Goal: Task Accomplishment & Management: Use online tool/utility

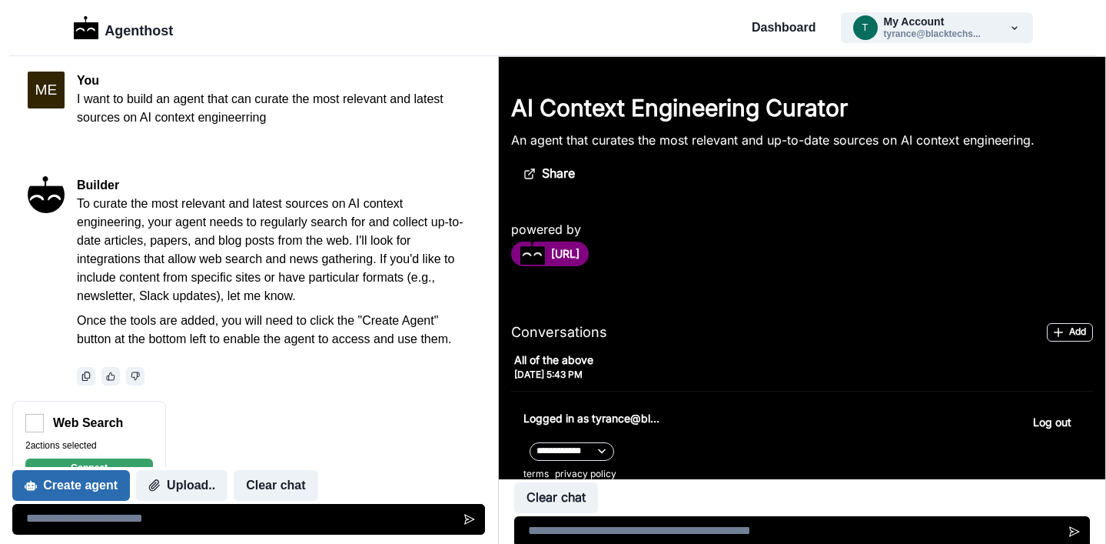
click at [67, 487] on button "Create agent" at bounding box center [71, 485] width 118 height 31
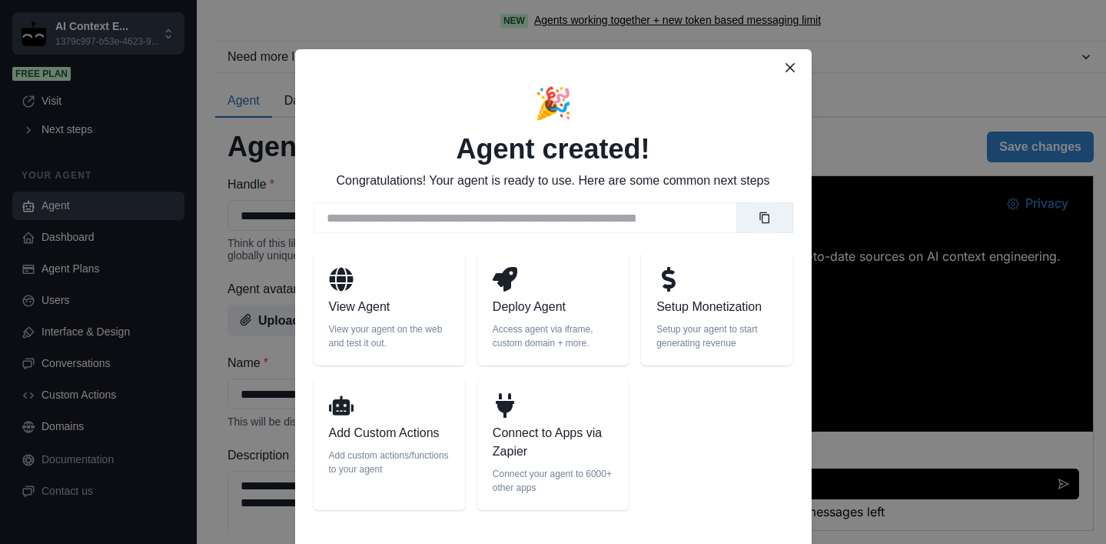
click at [524, 304] on p "Deploy Agent" at bounding box center [553, 307] width 121 height 18
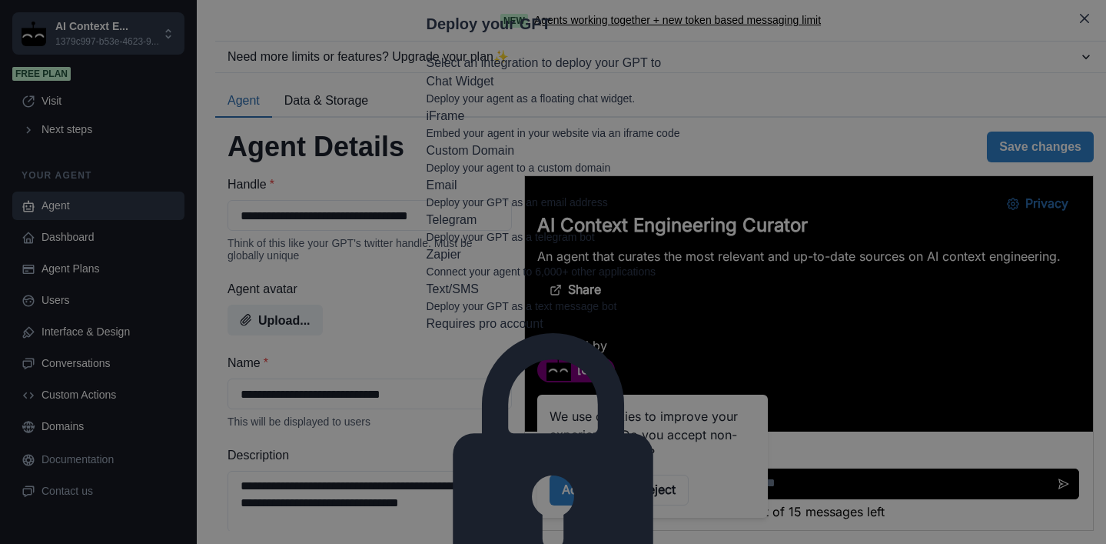
click at [680, 206] on p "Deploy your GPT as an email address" at bounding box center [554, 202] width 254 height 16
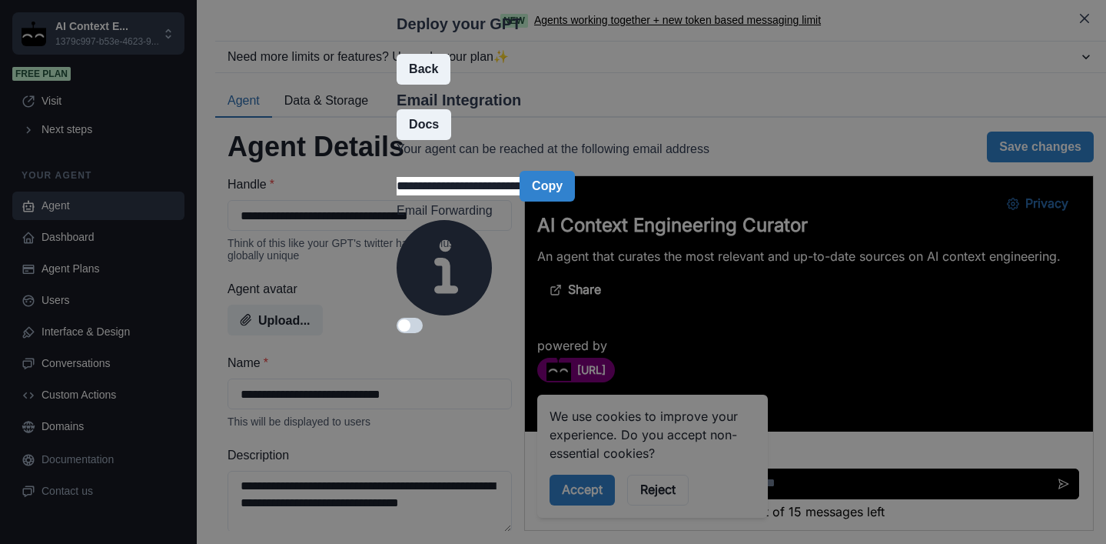
click at [520, 195] on input "**********" at bounding box center [458, 186] width 123 height 18
drag, startPoint x: 729, startPoint y: 224, endPoint x: 468, endPoint y: 145, distance: 272.4
click at [468, 146] on div "**********" at bounding box center [553, 194] width 313 height 280
click at [492, 284] on div "Email Forwarding" at bounding box center [444, 267] width 95 height 132
drag, startPoint x: 668, startPoint y: 221, endPoint x: 394, endPoint y: 196, distance: 274.8
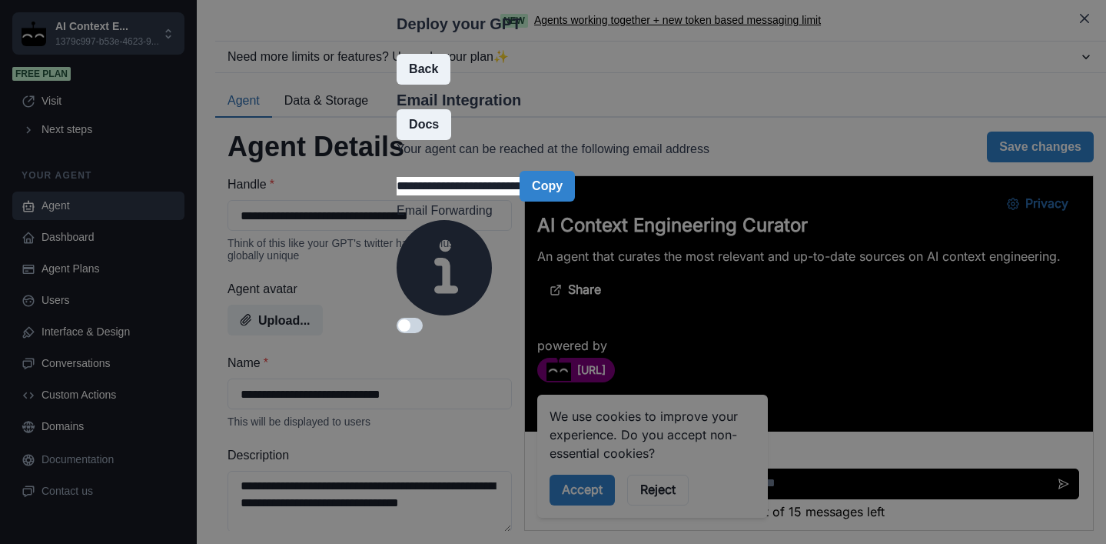
click at [397, 198] on div "**********" at bounding box center [553, 194] width 313 height 280
click at [575, 201] on button "Copy" at bounding box center [547, 186] width 55 height 31
click at [1080, 23] on icon "Close" at bounding box center [1084, 18] width 9 height 9
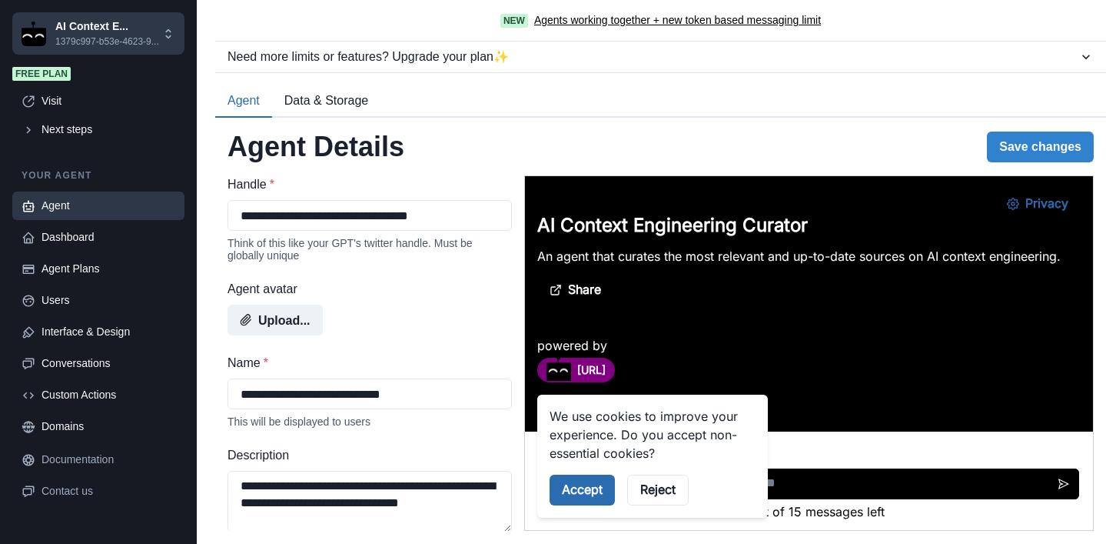
click at [555, 486] on button "Accept" at bounding box center [581, 489] width 65 height 31
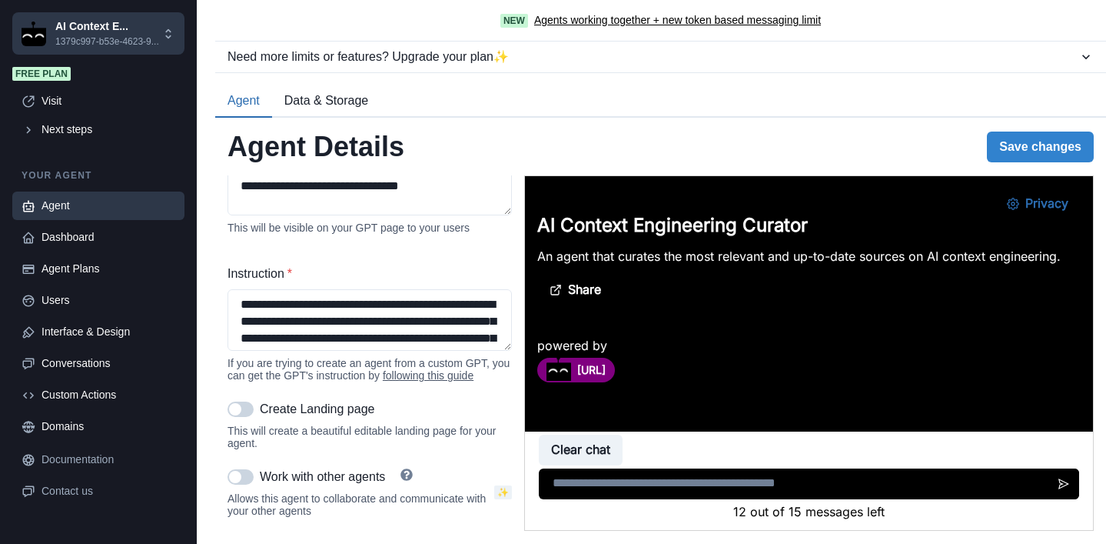
scroll to position [384, 0]
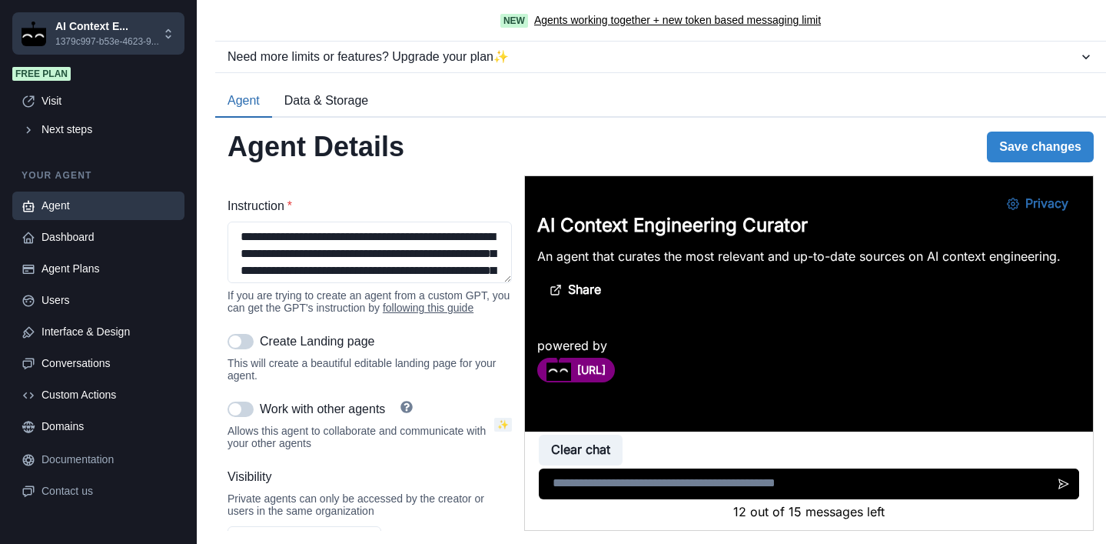
click at [243, 340] on span at bounding box center [241, 341] width 26 height 15
click at [237, 414] on span at bounding box center [235, 409] width 12 height 12
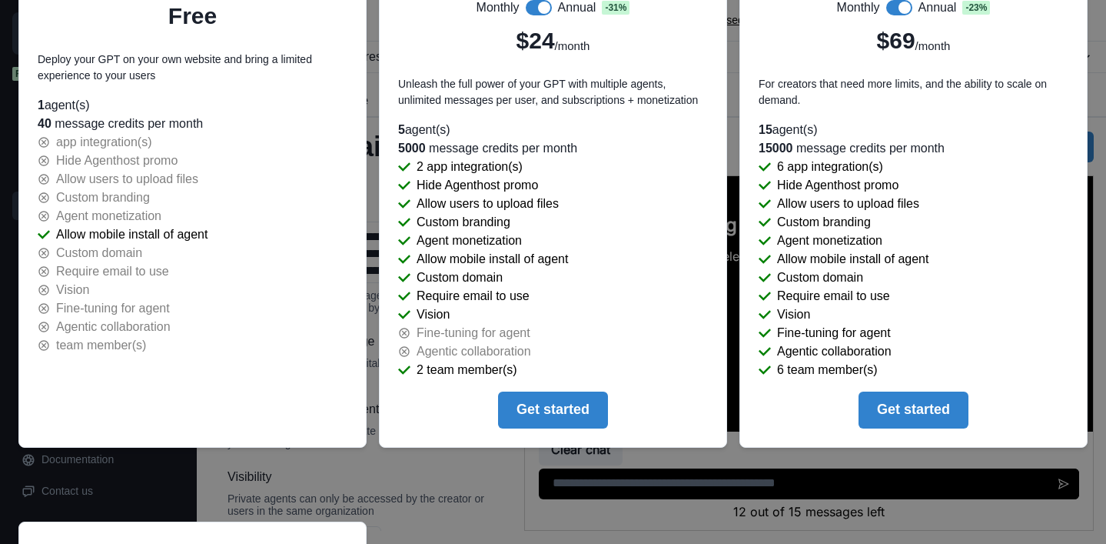
scroll to position [0, 0]
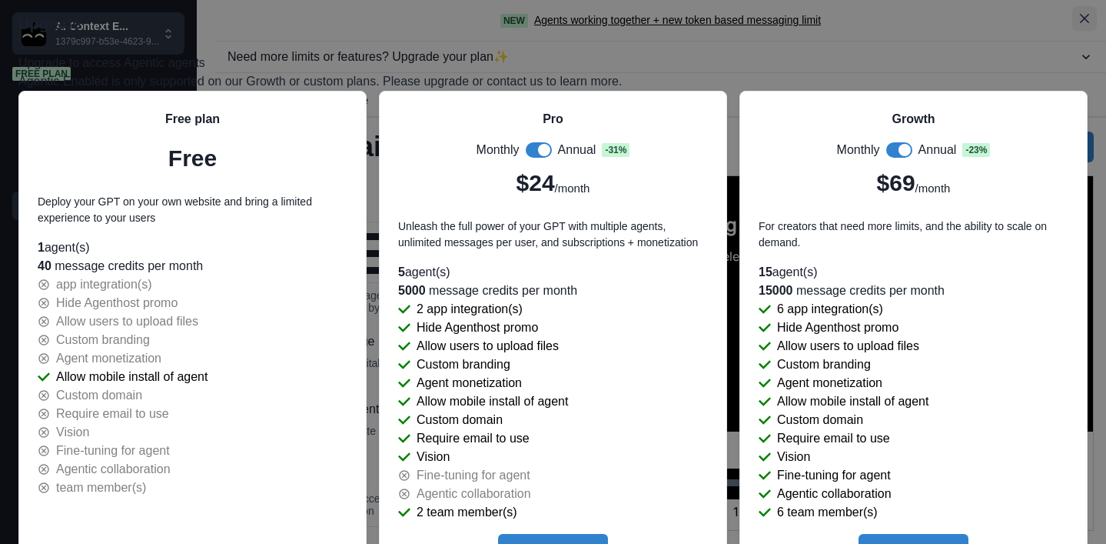
click at [1072, 31] on button "Close" at bounding box center [1084, 18] width 25 height 25
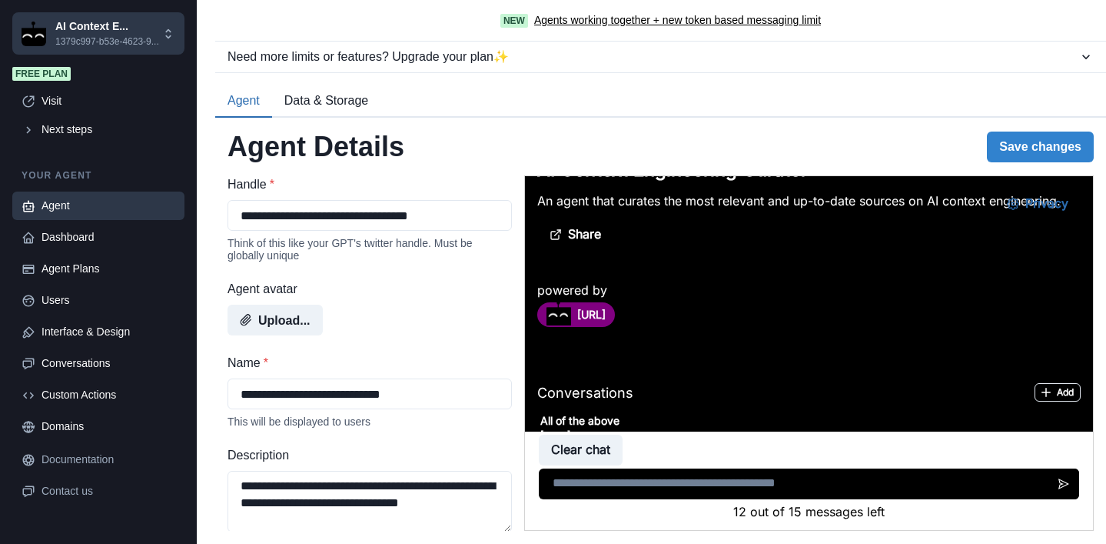
scroll to position [183, 0]
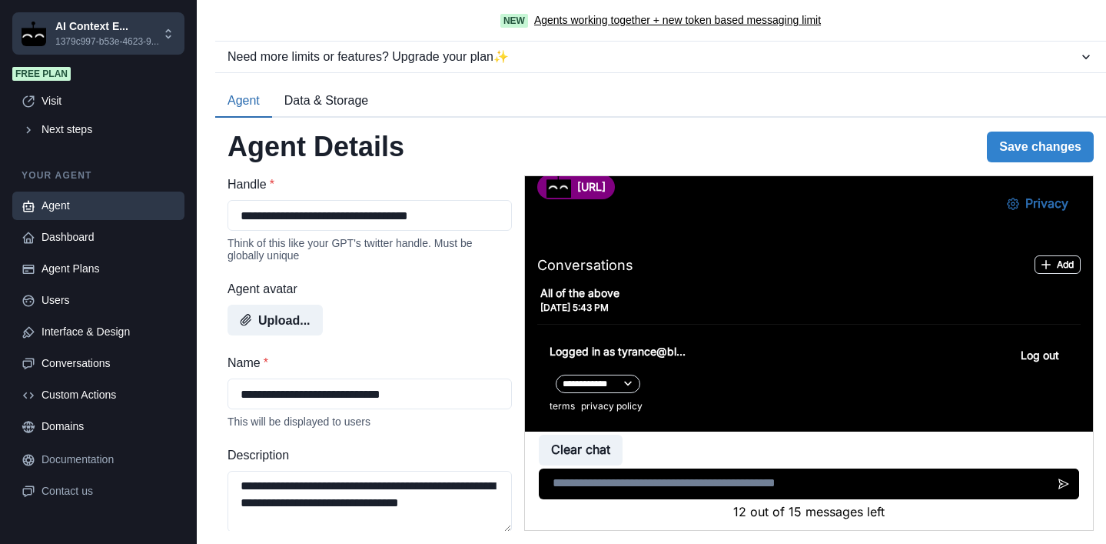
click at [358, 96] on button "Data & Storage" at bounding box center [326, 101] width 108 height 32
click at [241, 112] on button "Agent" at bounding box center [243, 101] width 57 height 32
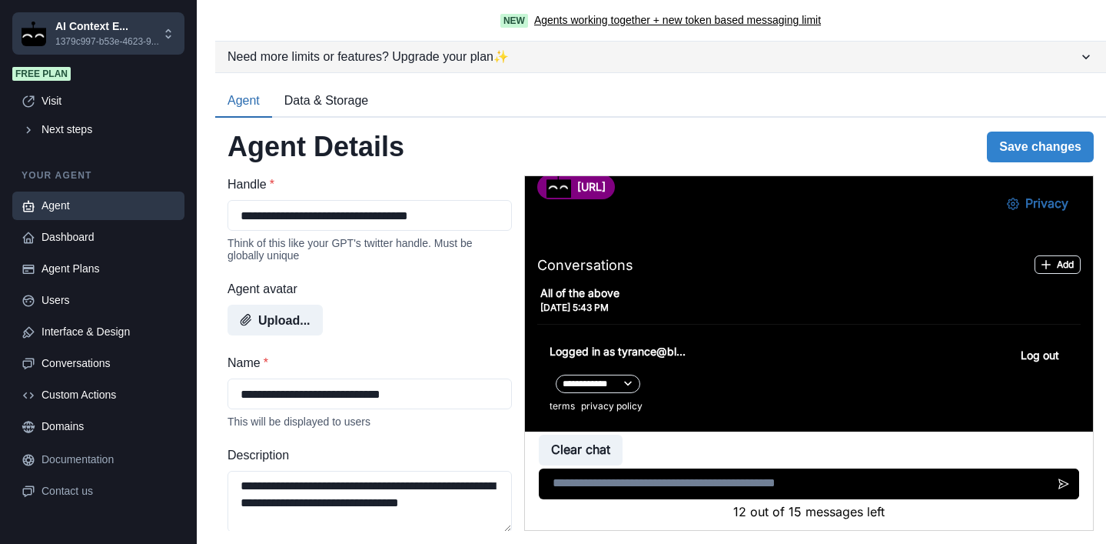
click at [1084, 58] on icon "button" at bounding box center [1086, 56] width 15 height 15
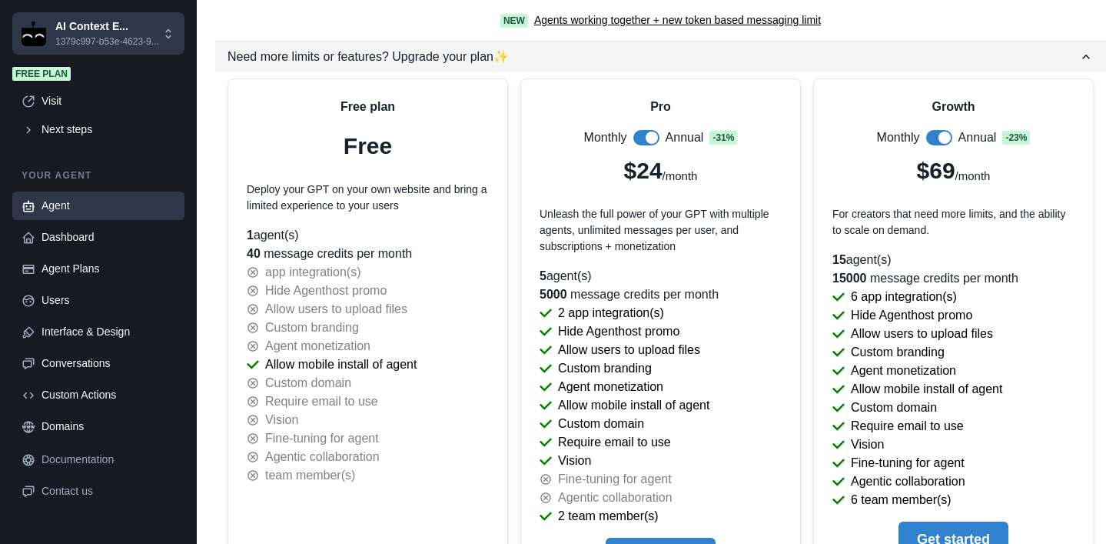
click at [1084, 57] on icon "button" at bounding box center [1086, 57] width 8 height 5
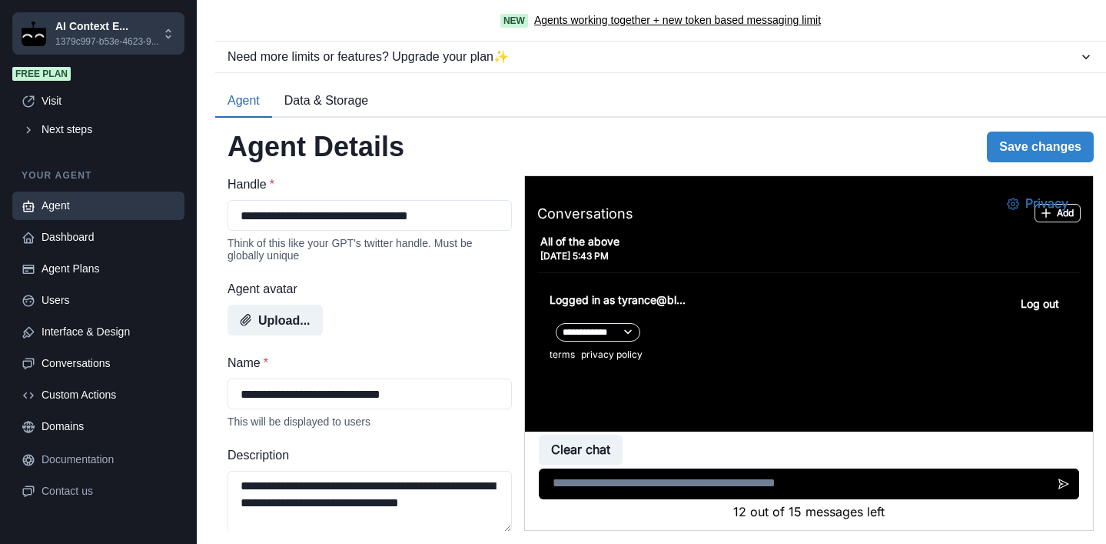
scroll to position [156, 0]
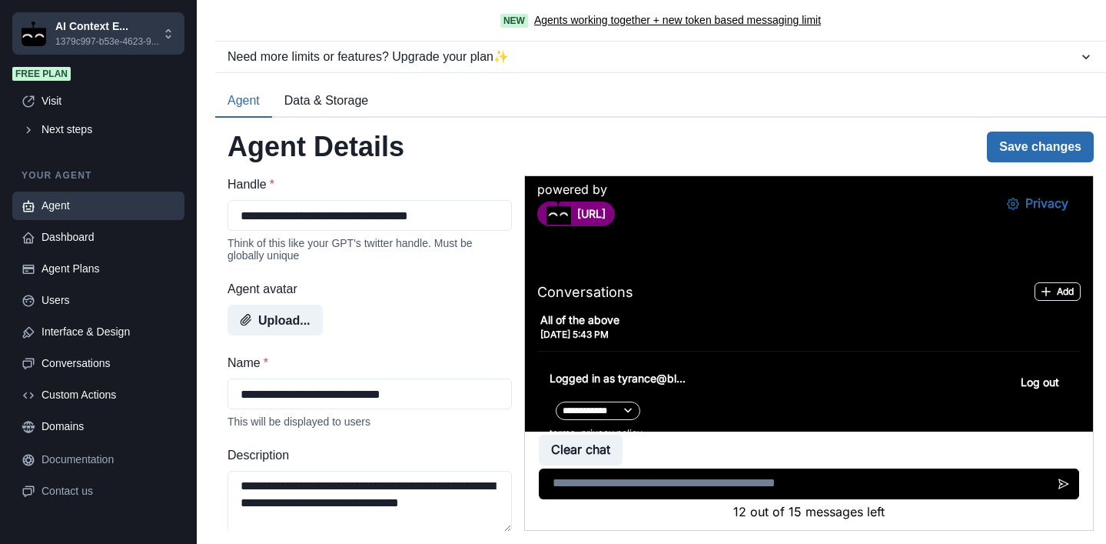
click at [1027, 141] on button "Save changes" at bounding box center [1040, 146] width 107 height 31
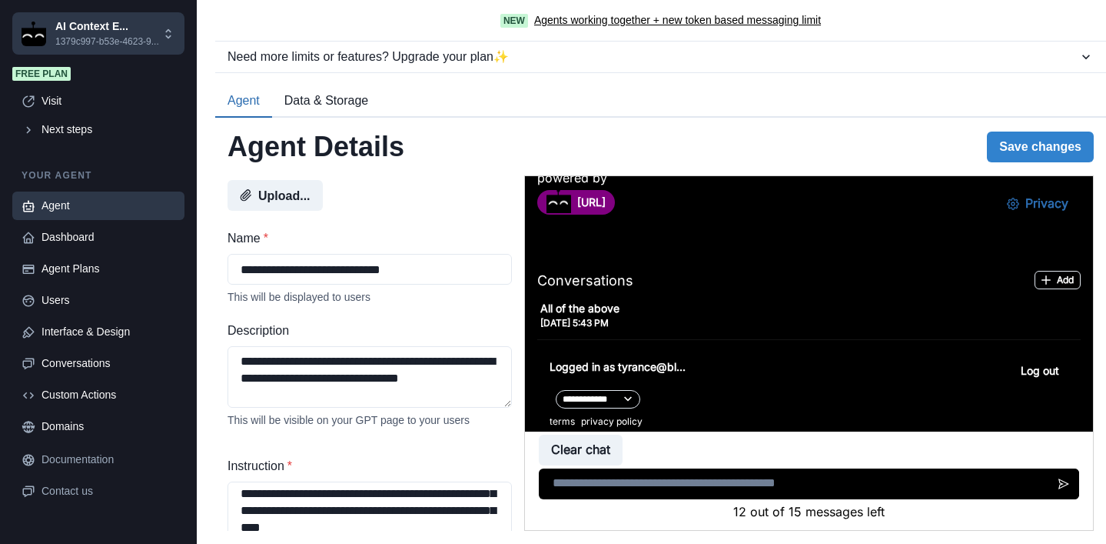
scroll to position [151, 0]
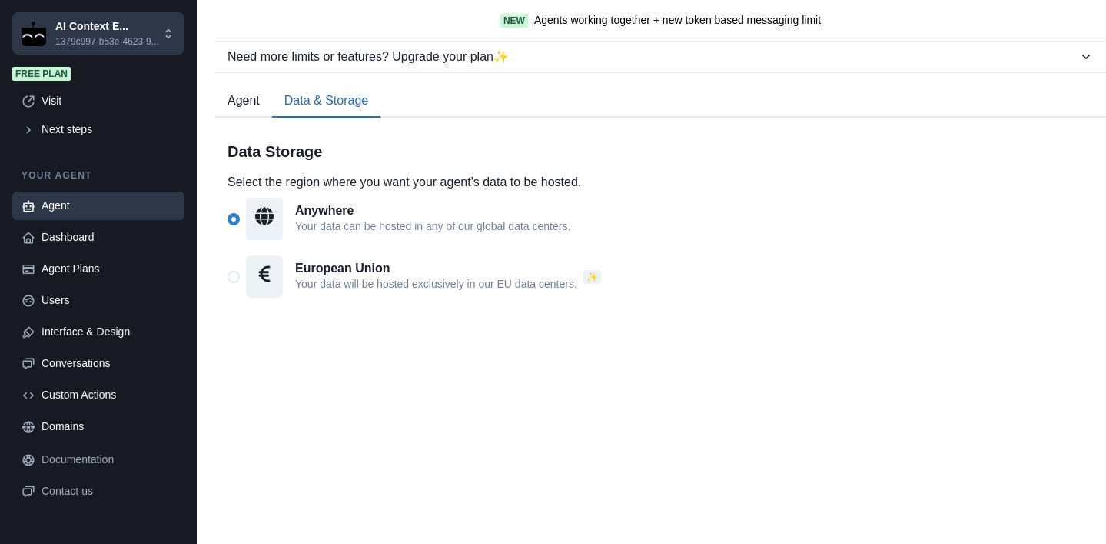
click at [328, 101] on button "Data & Storage" at bounding box center [326, 101] width 108 height 32
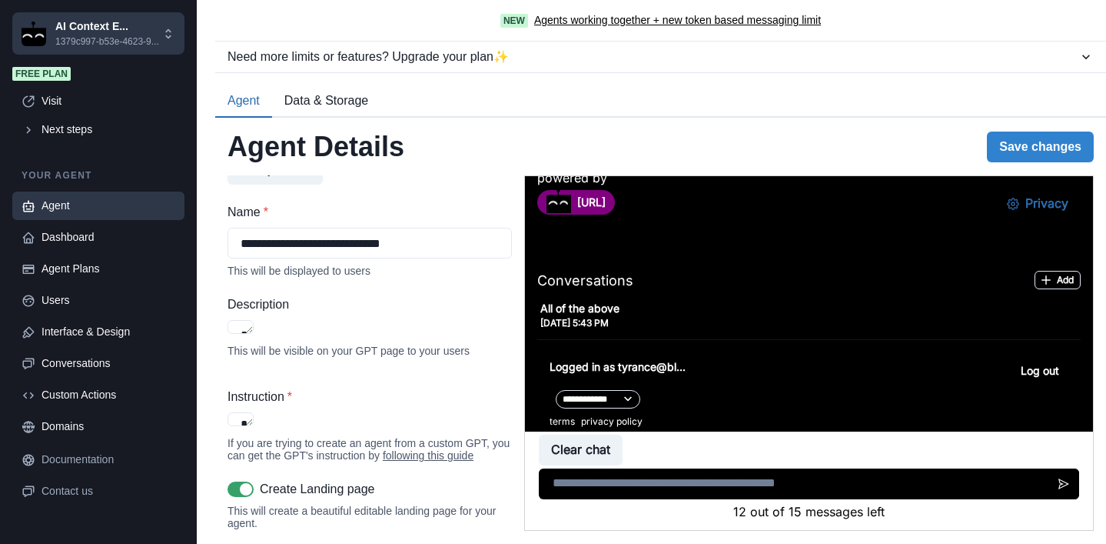
click at [254, 91] on button "Agent" at bounding box center [243, 101] width 57 height 32
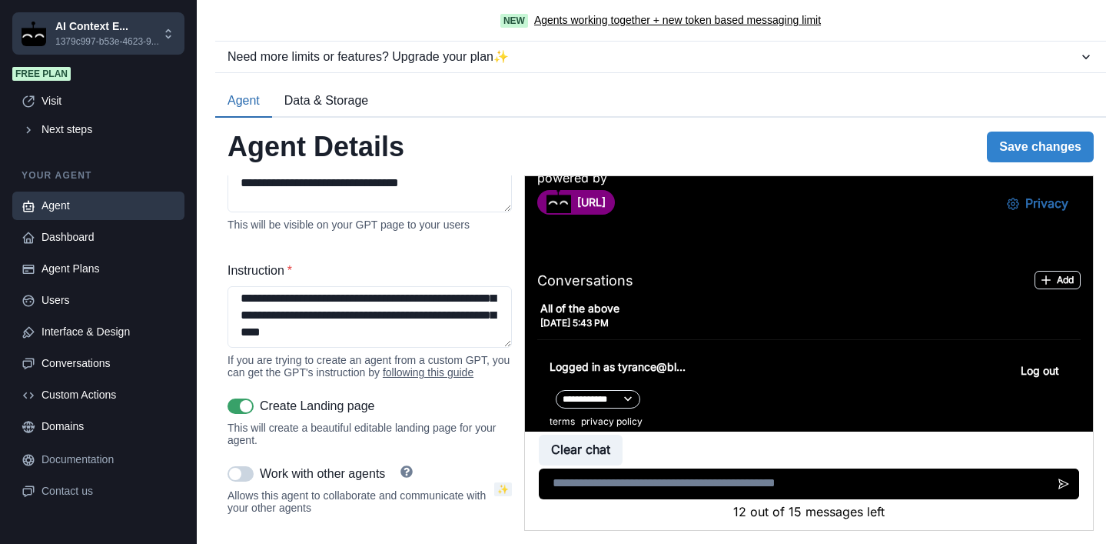
scroll to position [41, 0]
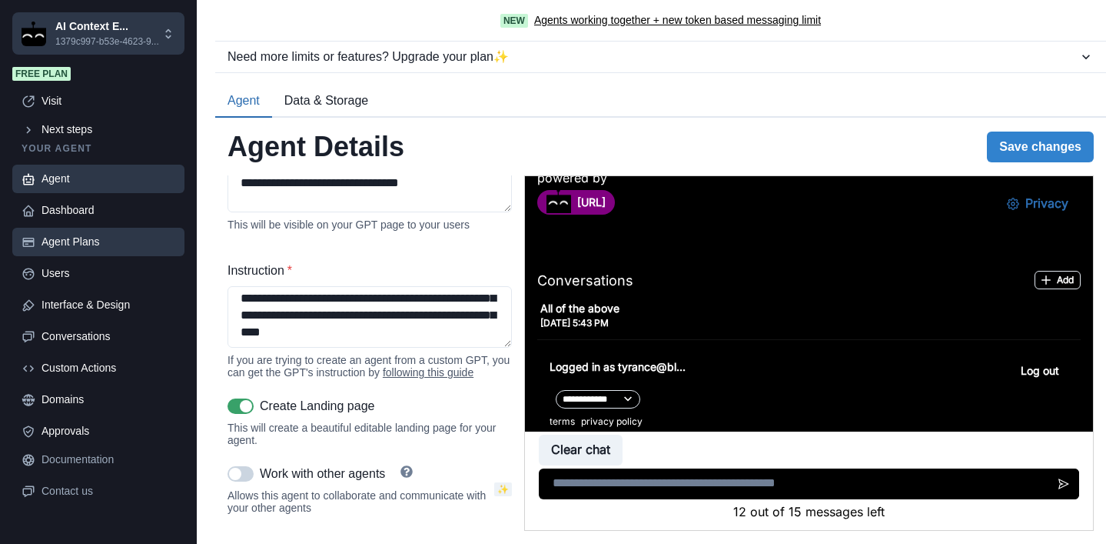
click at [115, 240] on div "Agent Plans" at bounding box center [109, 242] width 134 height 16
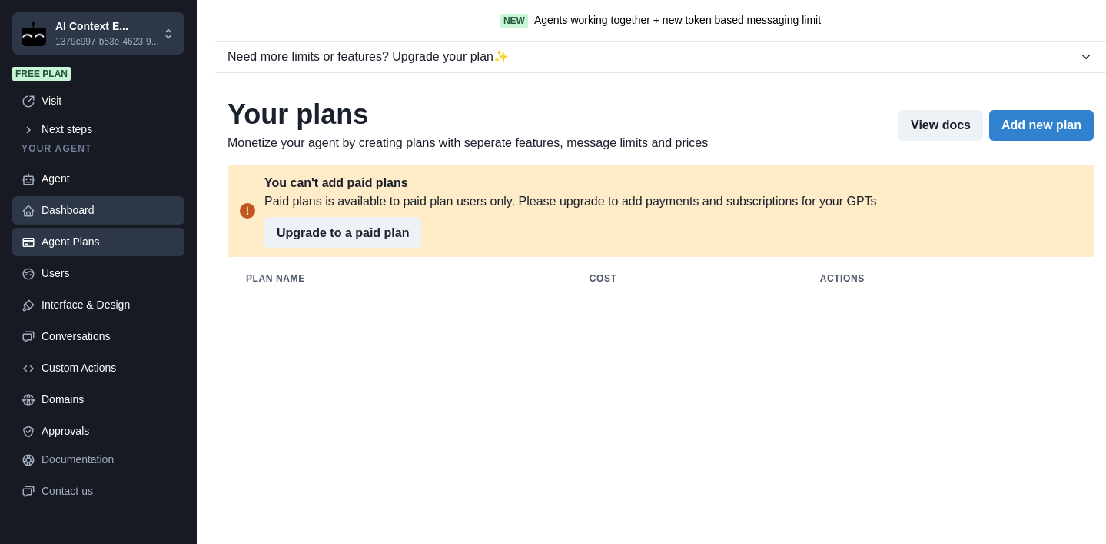
click at [106, 208] on div "Dashboard" at bounding box center [109, 210] width 134 height 16
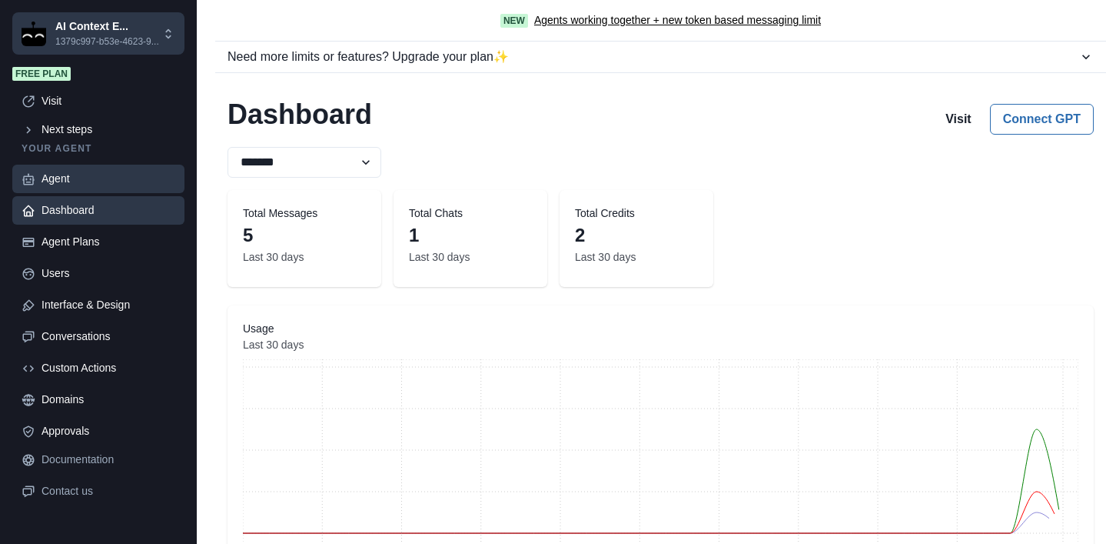
click at [95, 172] on div "Agent" at bounding box center [109, 179] width 134 height 16
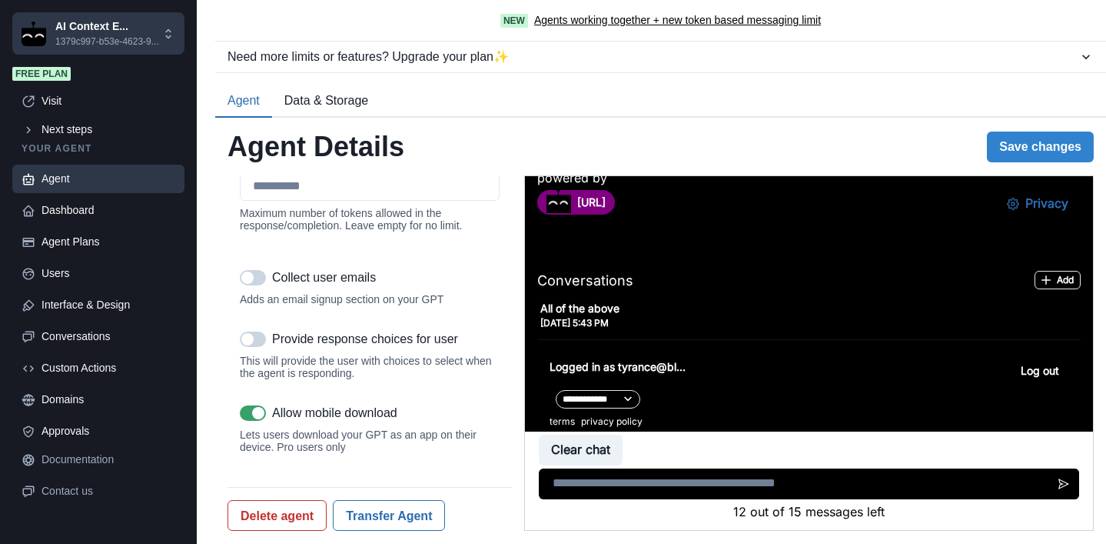
scroll to position [0, 0]
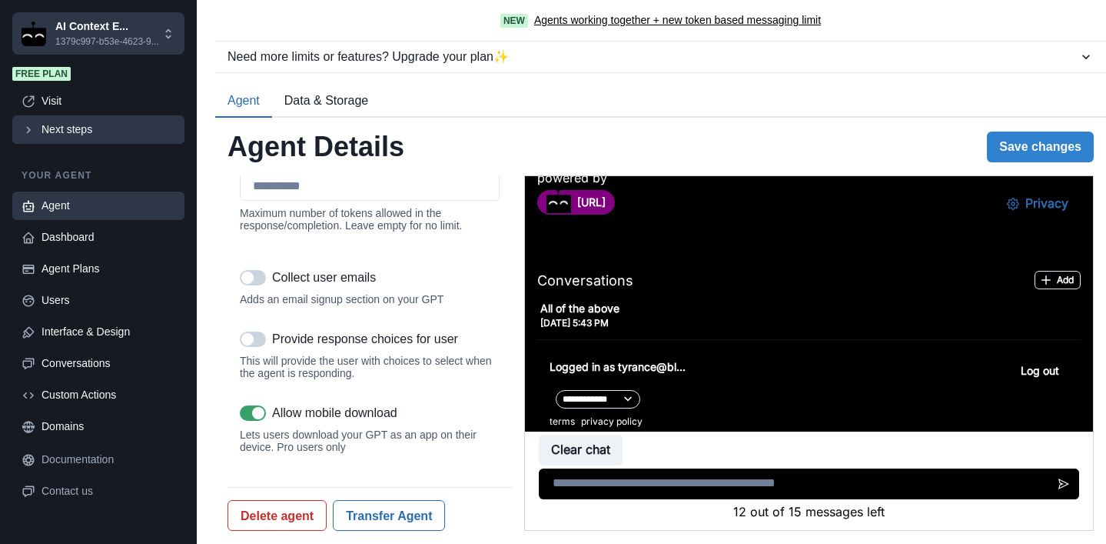
click at [66, 138] on div "Next steps" at bounding box center [109, 129] width 134 height 16
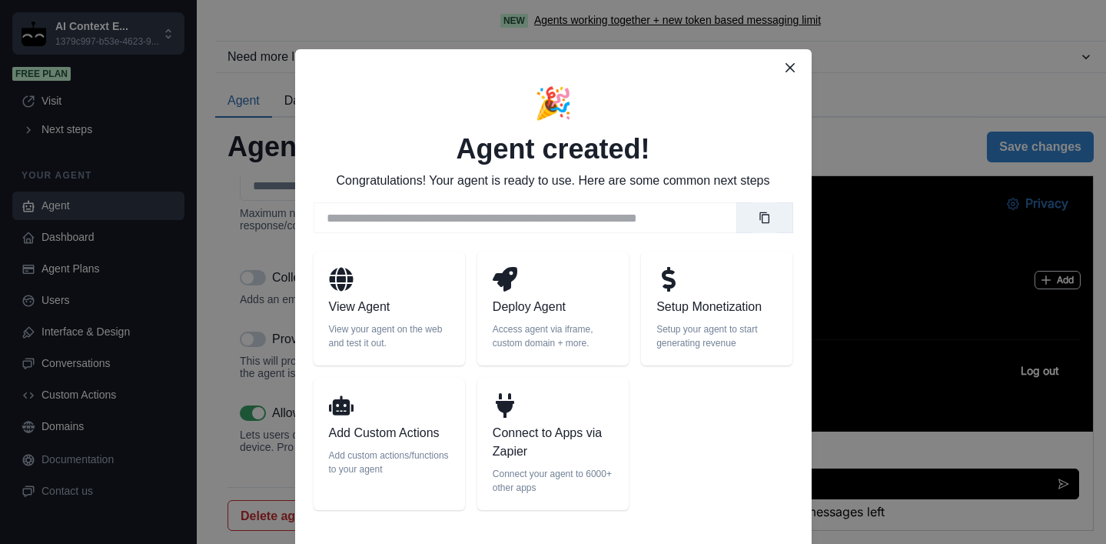
click at [372, 432] on p "Add Custom Actions" at bounding box center [389, 433] width 121 height 18
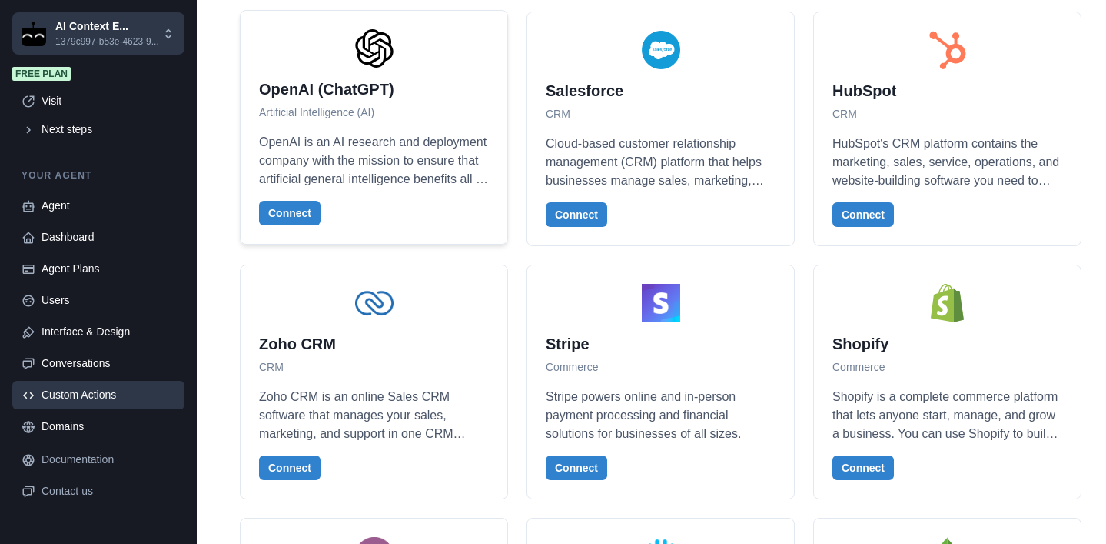
scroll to position [241, 0]
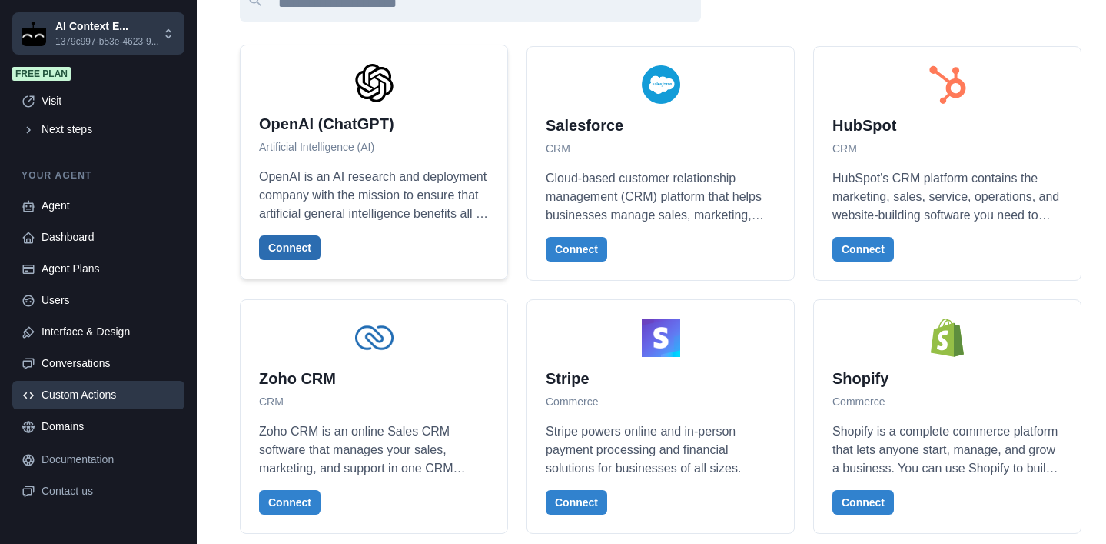
click at [303, 254] on button "Connect" at bounding box center [290, 247] width 62 height 25
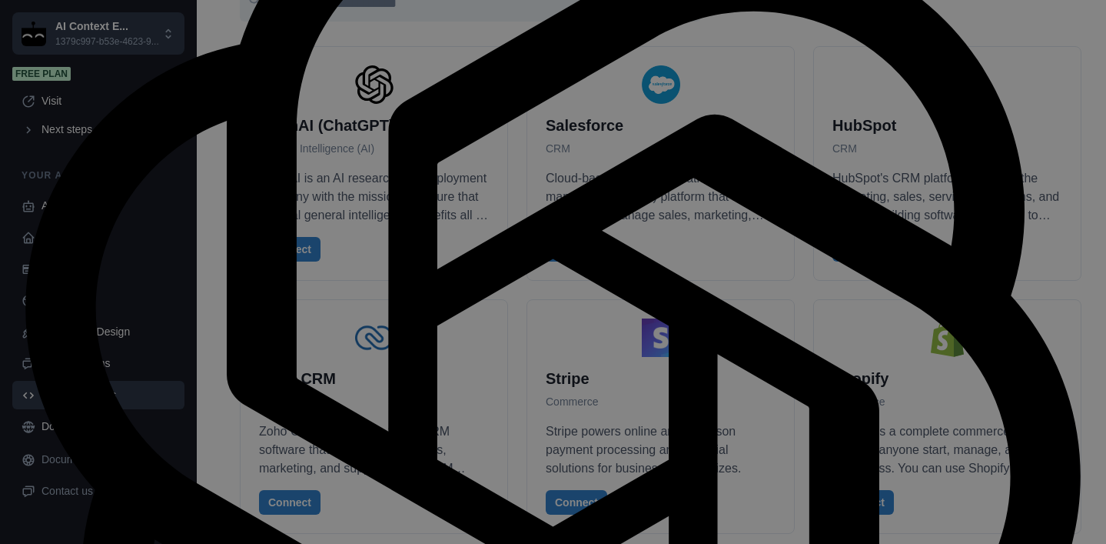
scroll to position [2861, 0]
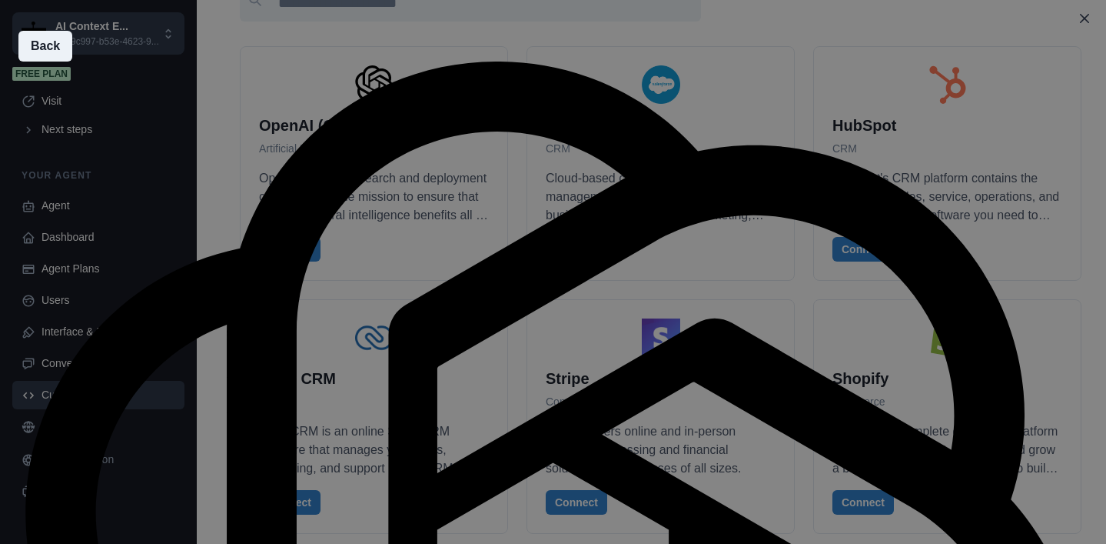
scroll to position [204, 0]
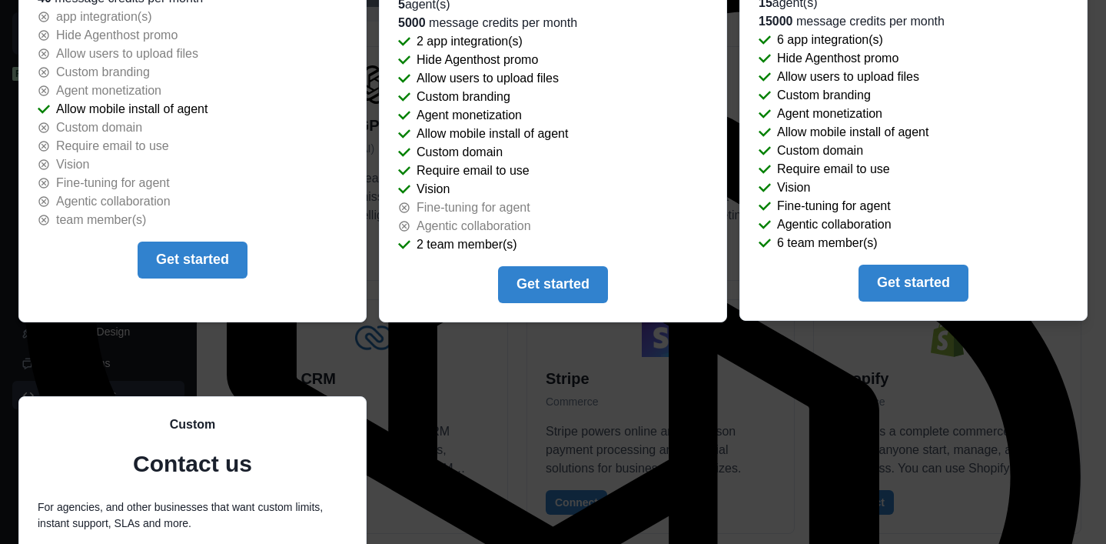
scroll to position [0, 0]
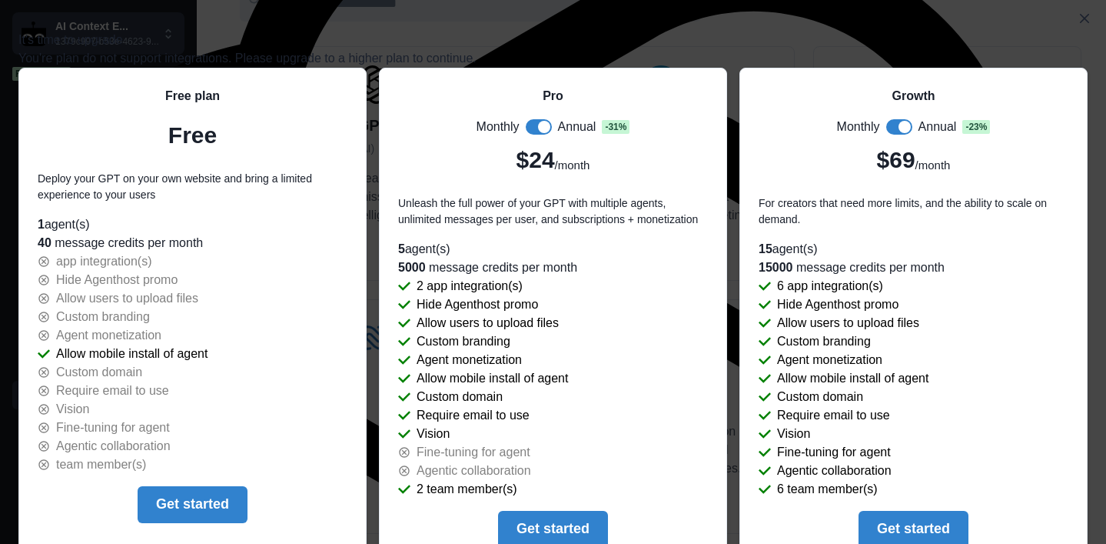
click at [867, 82] on div "It's time to upgrade You're plan do not support integrations. Please upgrade to…" at bounding box center [553, 527] width 1106 height 1004
click at [1072, 31] on button "Close" at bounding box center [1084, 18] width 25 height 25
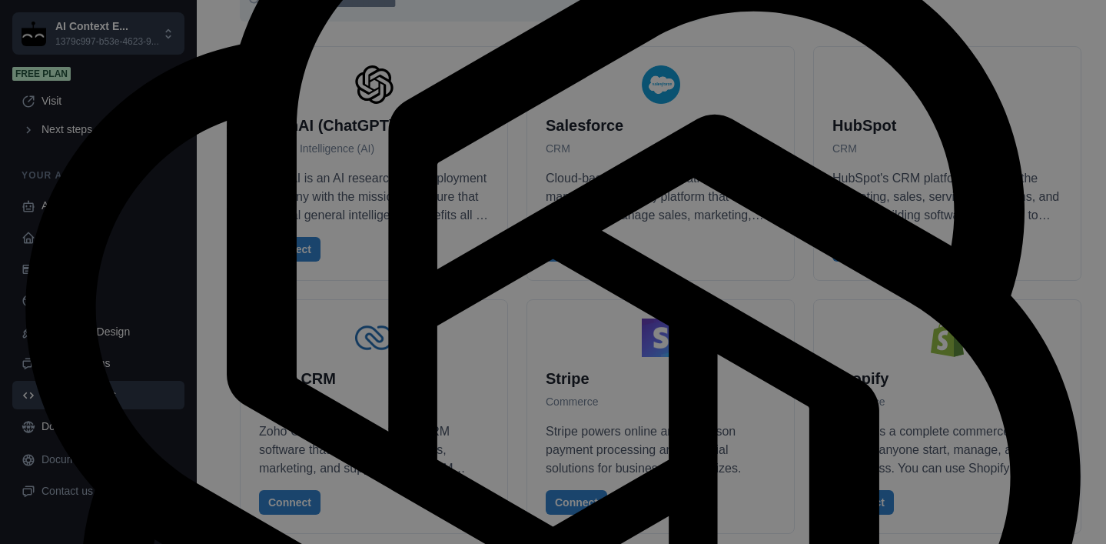
scroll to position [2291, 0]
click at [309, 95] on div "Back OpenAI (ChatGPT) OpenAI is an AI research and deployment company with the …" at bounding box center [553, 272] width 1106 height 544
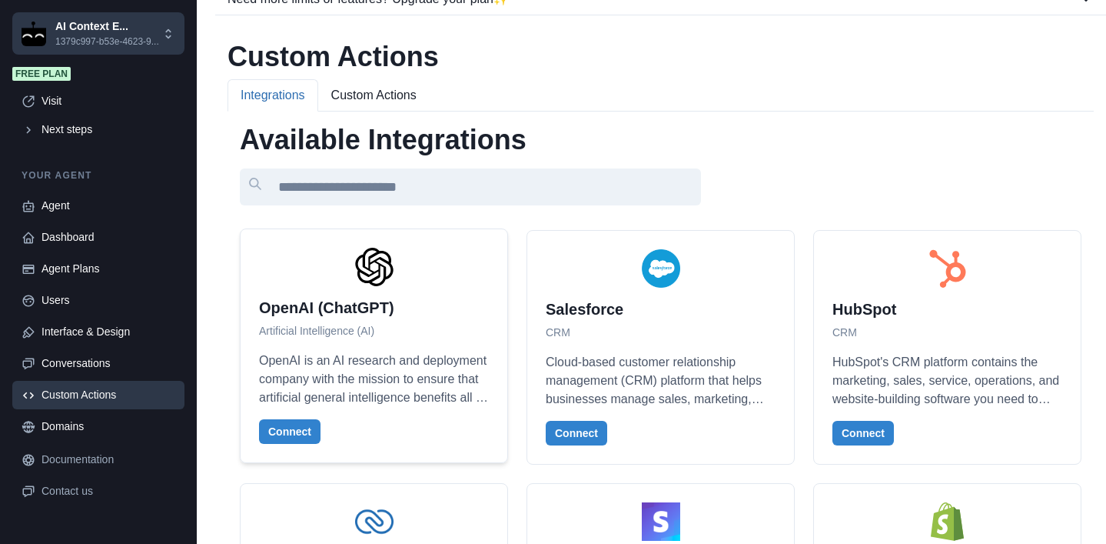
scroll to position [0, 0]
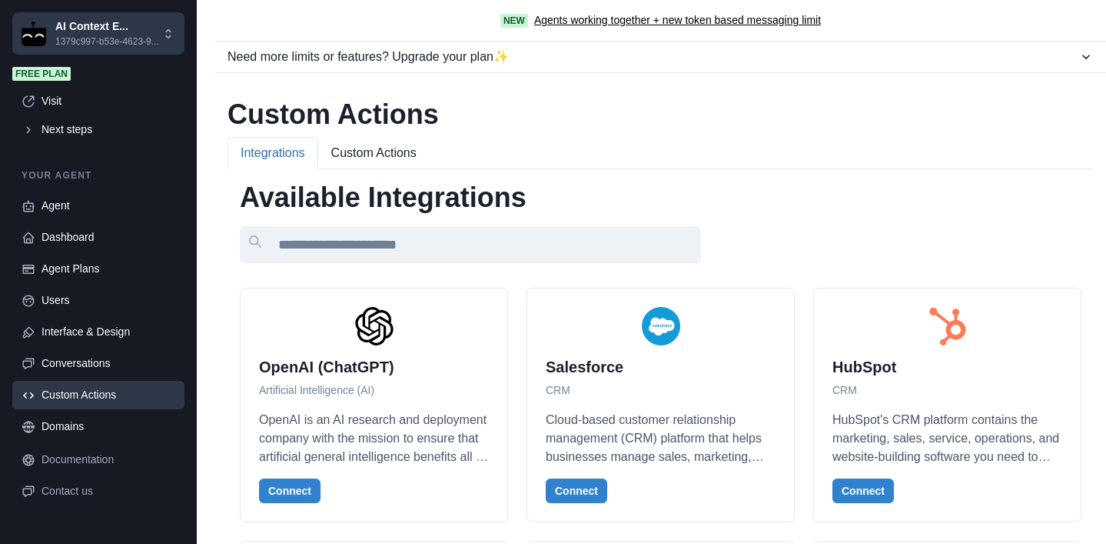
click at [75, 265] on div "Agent Dashboard Agent Plans Users Interface & Design Conversations Custom Actio…" at bounding box center [98, 331] width 172 height 281
click at [75, 245] on div "Dashboard" at bounding box center [109, 237] width 134 height 16
